Goal: Information Seeking & Learning: Learn about a topic

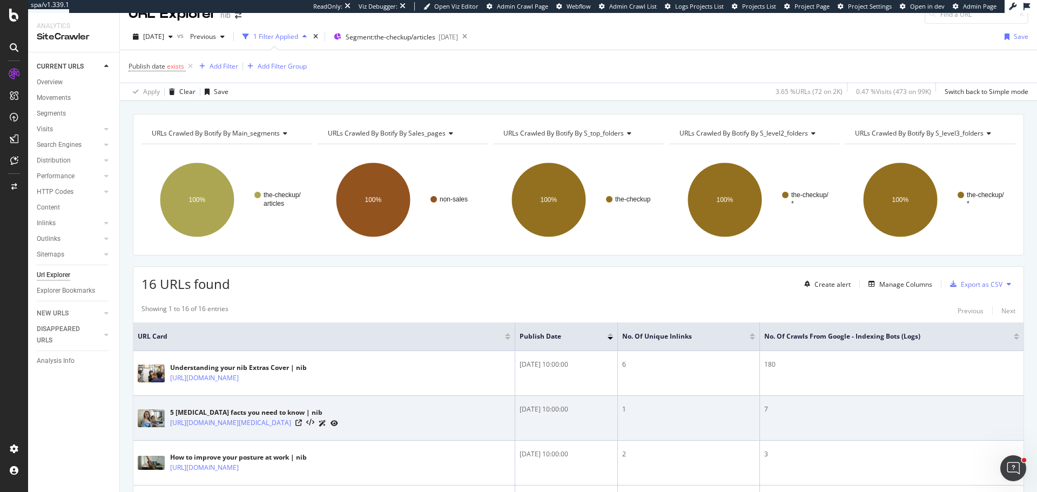
scroll to position [14, 0]
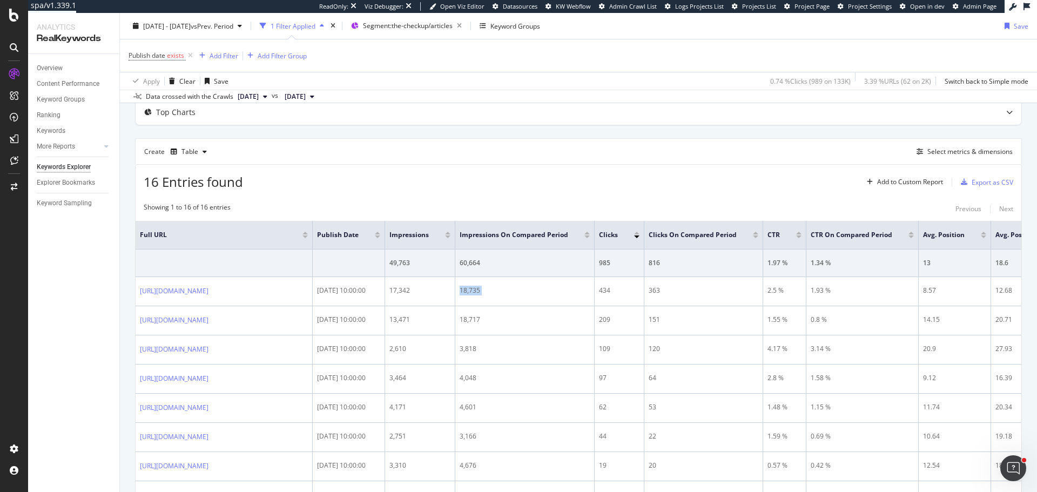
scroll to position [54, 0]
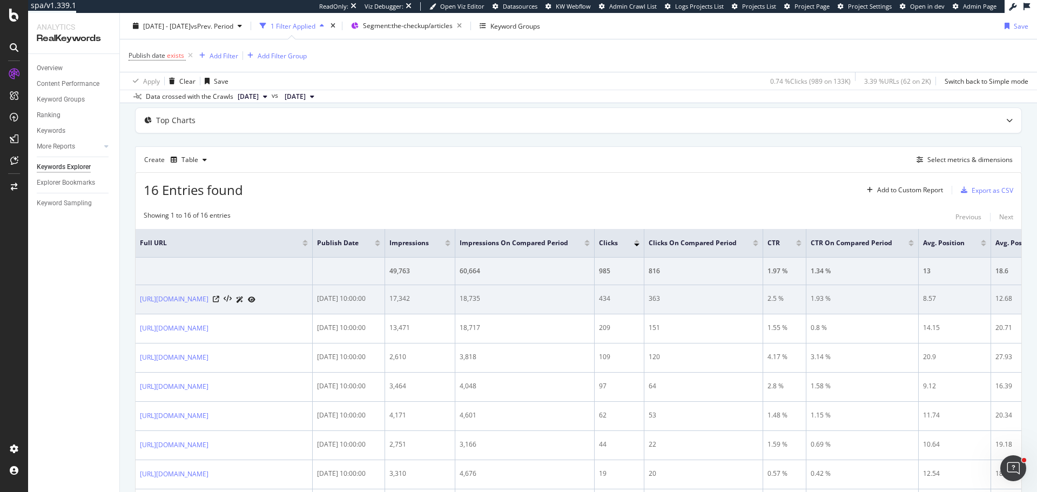
click at [224, 314] on td "https://www.nib.com.au/the-checkup/understanding-and-using-cover/health-insuran…" at bounding box center [224, 299] width 177 height 29
click at [380, 297] on div "2025-09-22 10:00:00" at bounding box center [348, 299] width 63 height 10
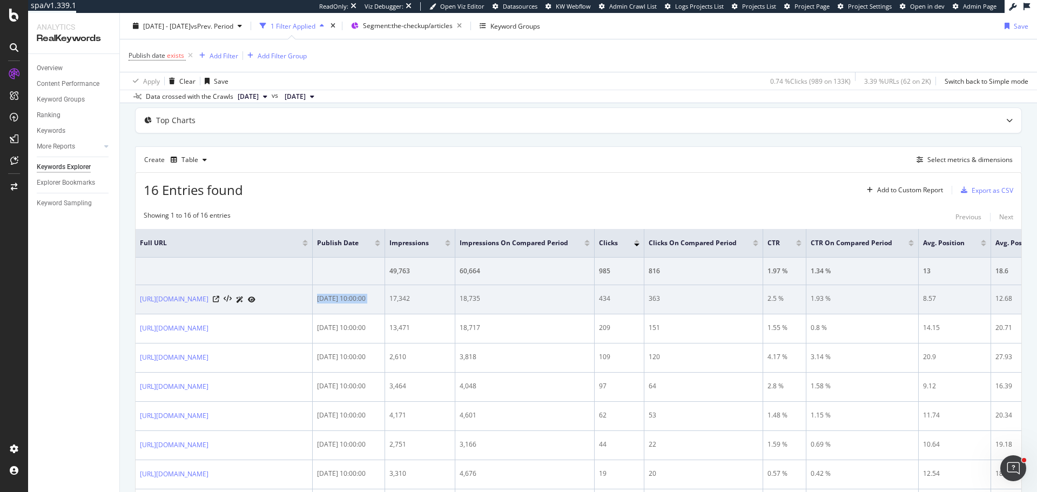
click at [380, 297] on div "2025-09-22 10:00:00" at bounding box center [348, 299] width 63 height 10
click at [451, 300] on div "17,342" at bounding box center [419, 299] width 61 height 10
click at [644, 306] on td "434" at bounding box center [620, 299] width 50 height 29
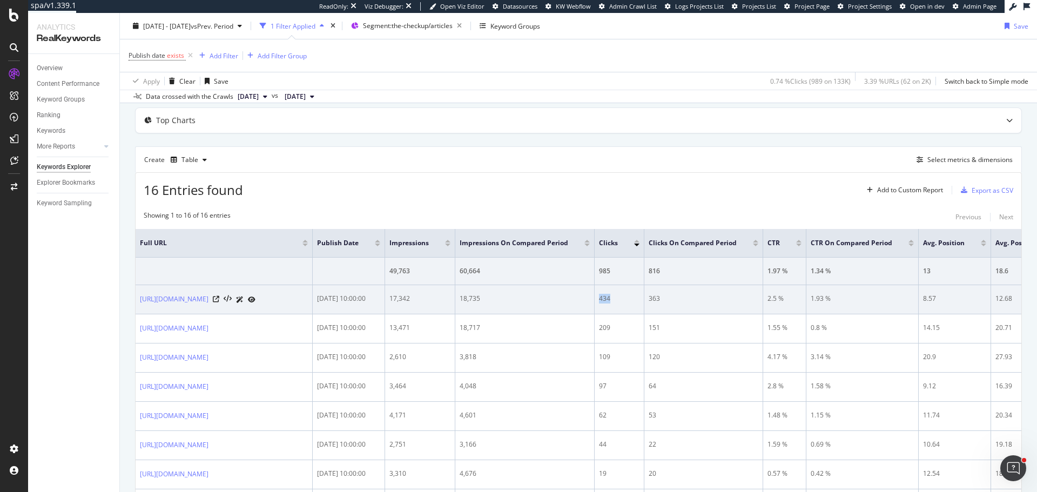
click at [644, 306] on td "434" at bounding box center [620, 299] width 50 height 29
click at [561, 298] on div "18,735" at bounding box center [525, 299] width 130 height 10
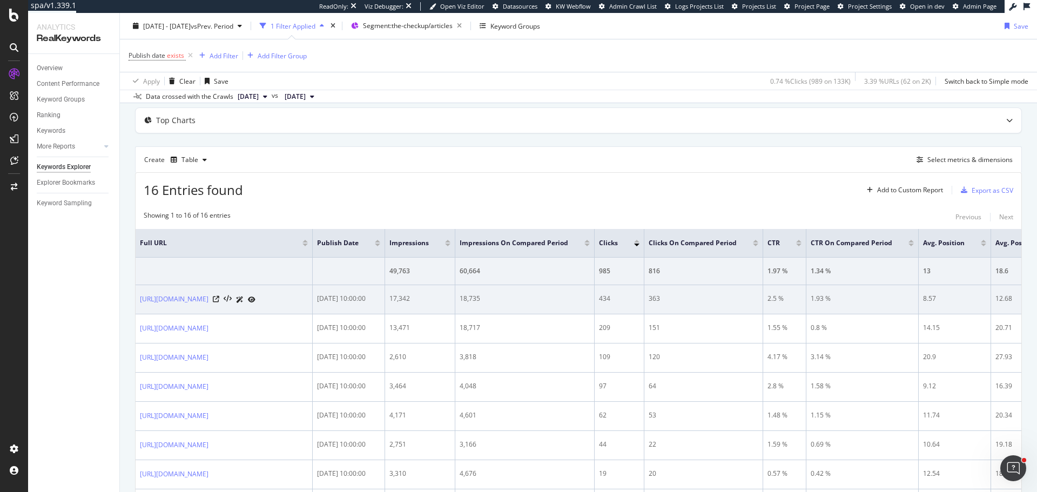
click at [385, 304] on td "2025-09-22 10:00:00" at bounding box center [349, 299] width 72 height 29
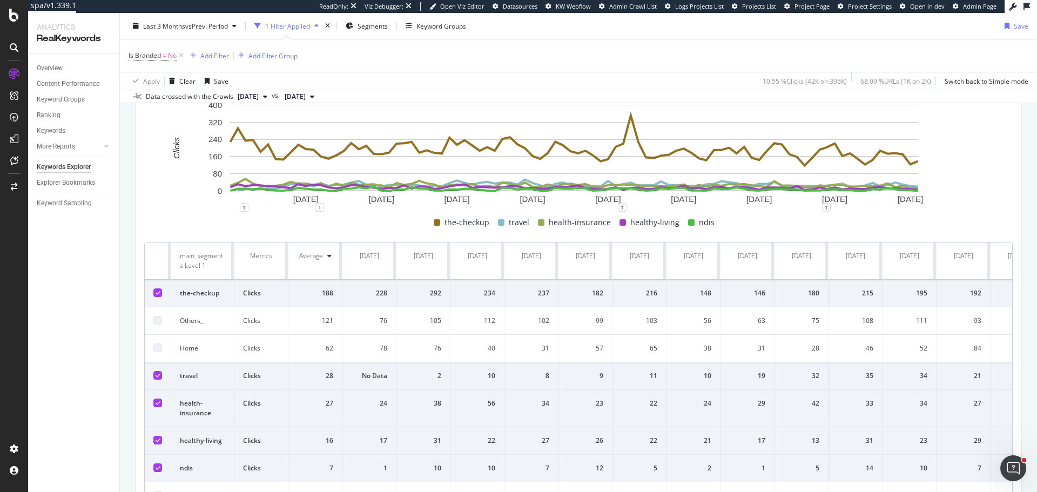
scroll to position [54, 0]
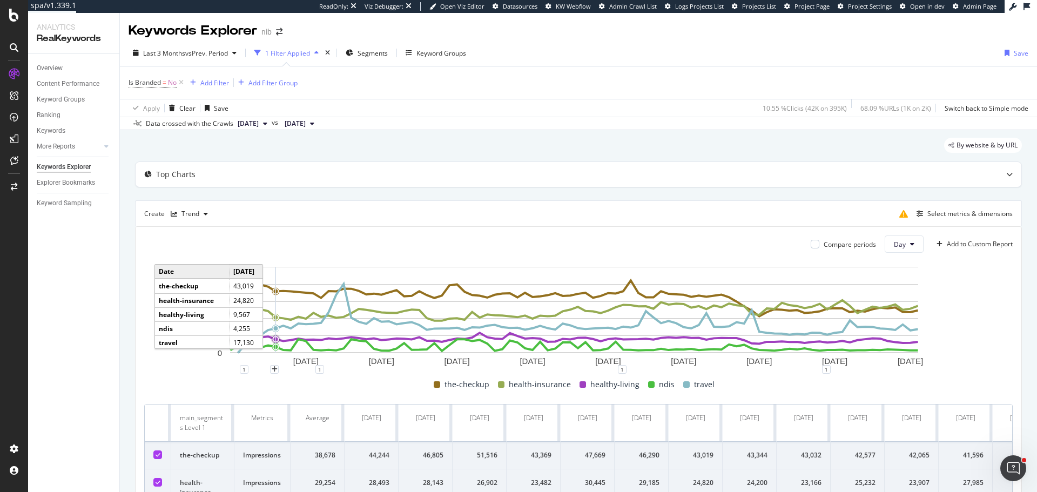
scroll to position [102, 0]
